Goal: Task Accomplishment & Management: Use online tool/utility

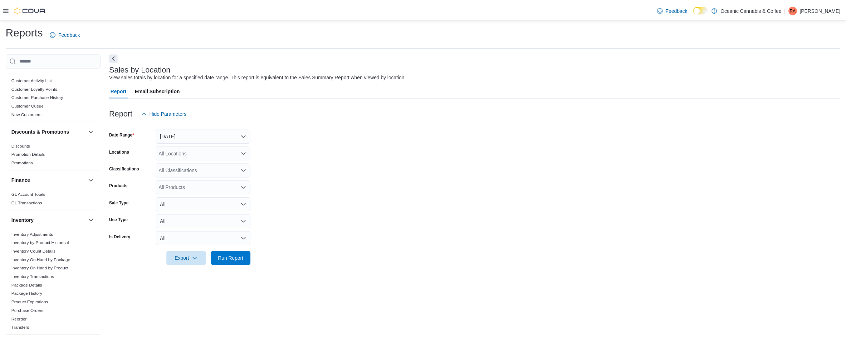
scroll to position [76, 0]
click at [221, 256] on span "Run Report" at bounding box center [234, 258] width 26 height 7
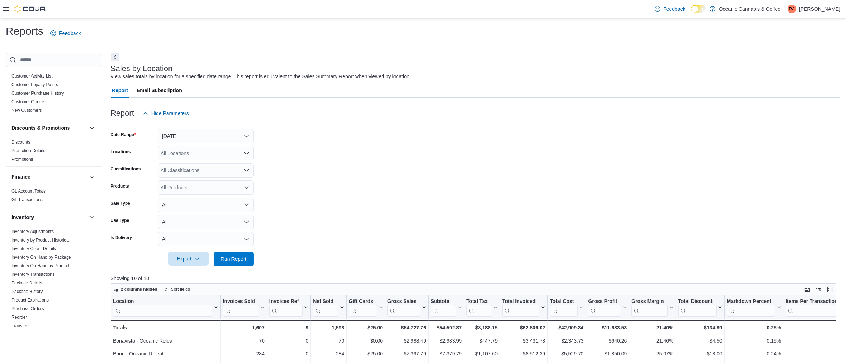
click at [196, 260] on icon "button" at bounding box center [197, 259] width 6 height 6
click at [185, 269] on button "Export to Excel" at bounding box center [189, 273] width 41 height 14
